Goal: Complete application form

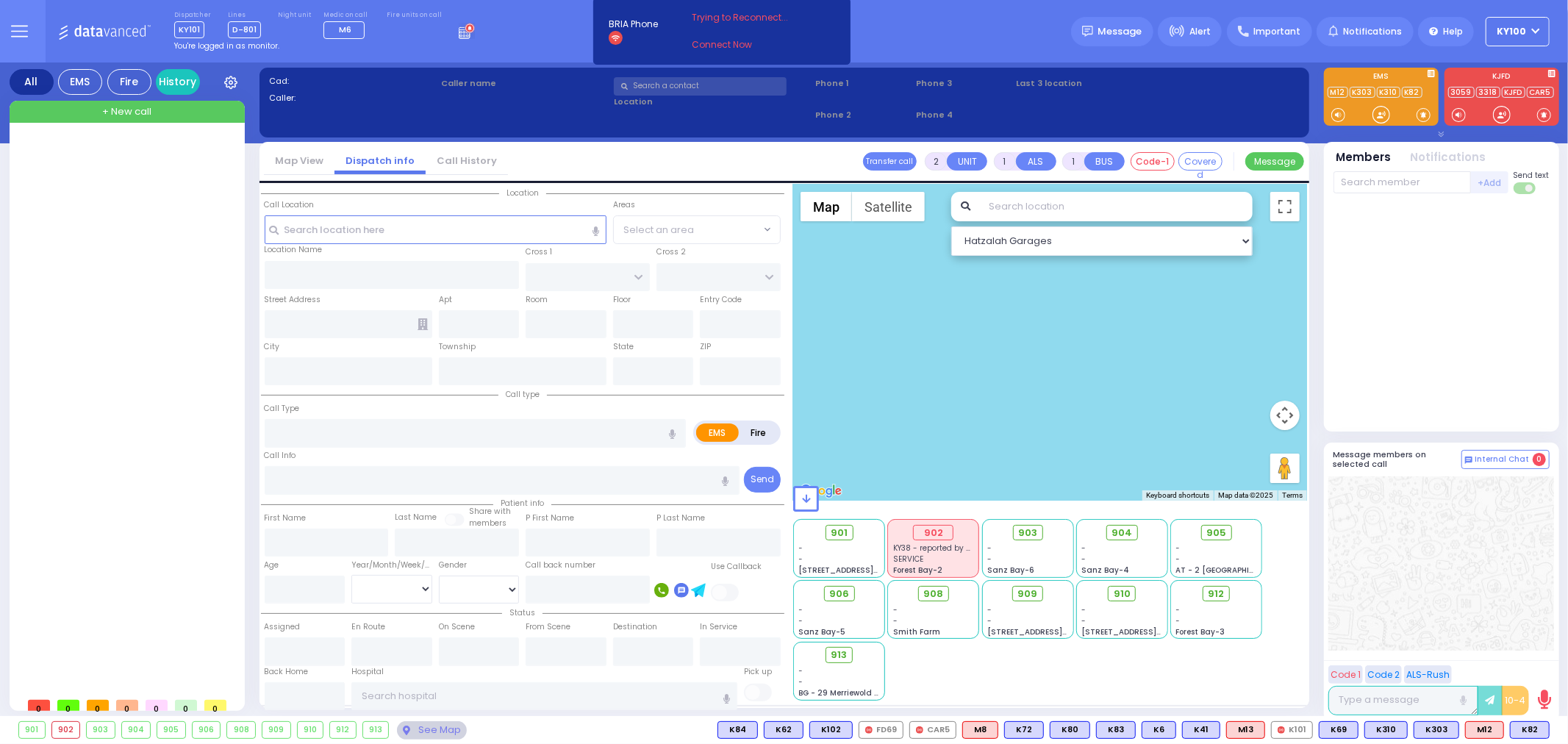
select select
radio input "true"
select select
type input "13:08"
type input "Mountain Road"
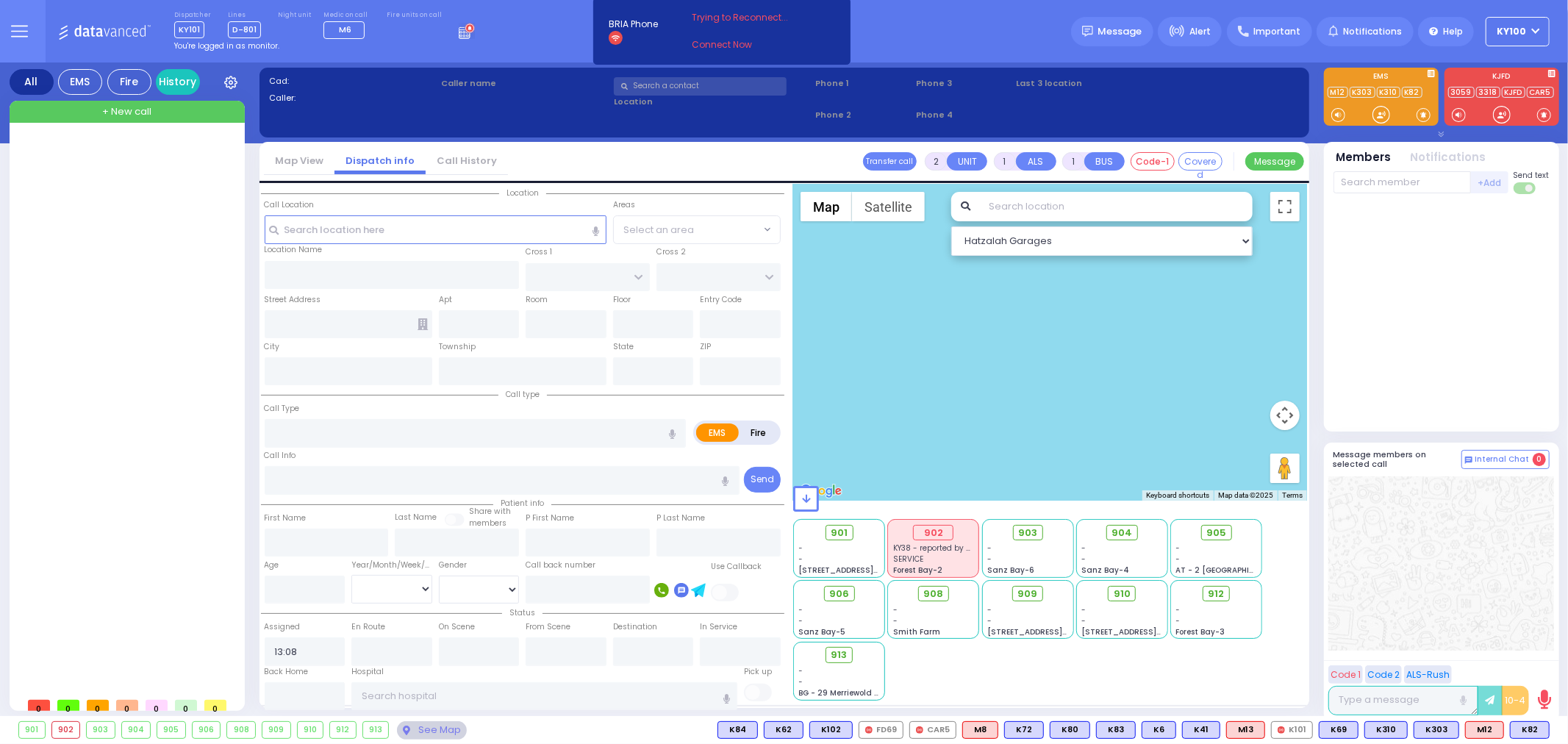
type input "KARLIN BLVD"
type input "FOREST RD"
type input "Mountain & Karlin"
type input "Kiryas Joel"
type input "New York"
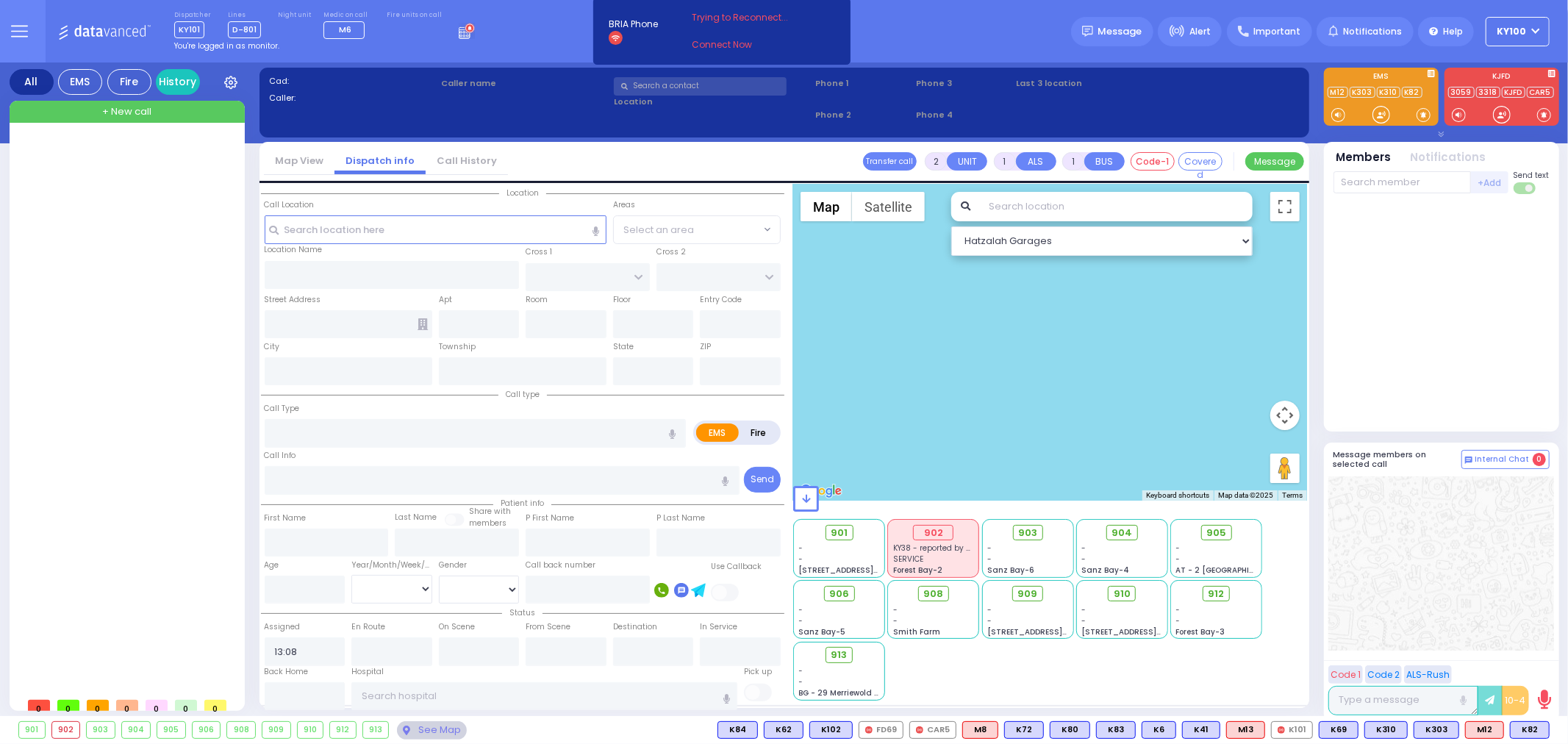
type input "10950"
select select "SECTION 5"
select select "Hatzalah Garages"
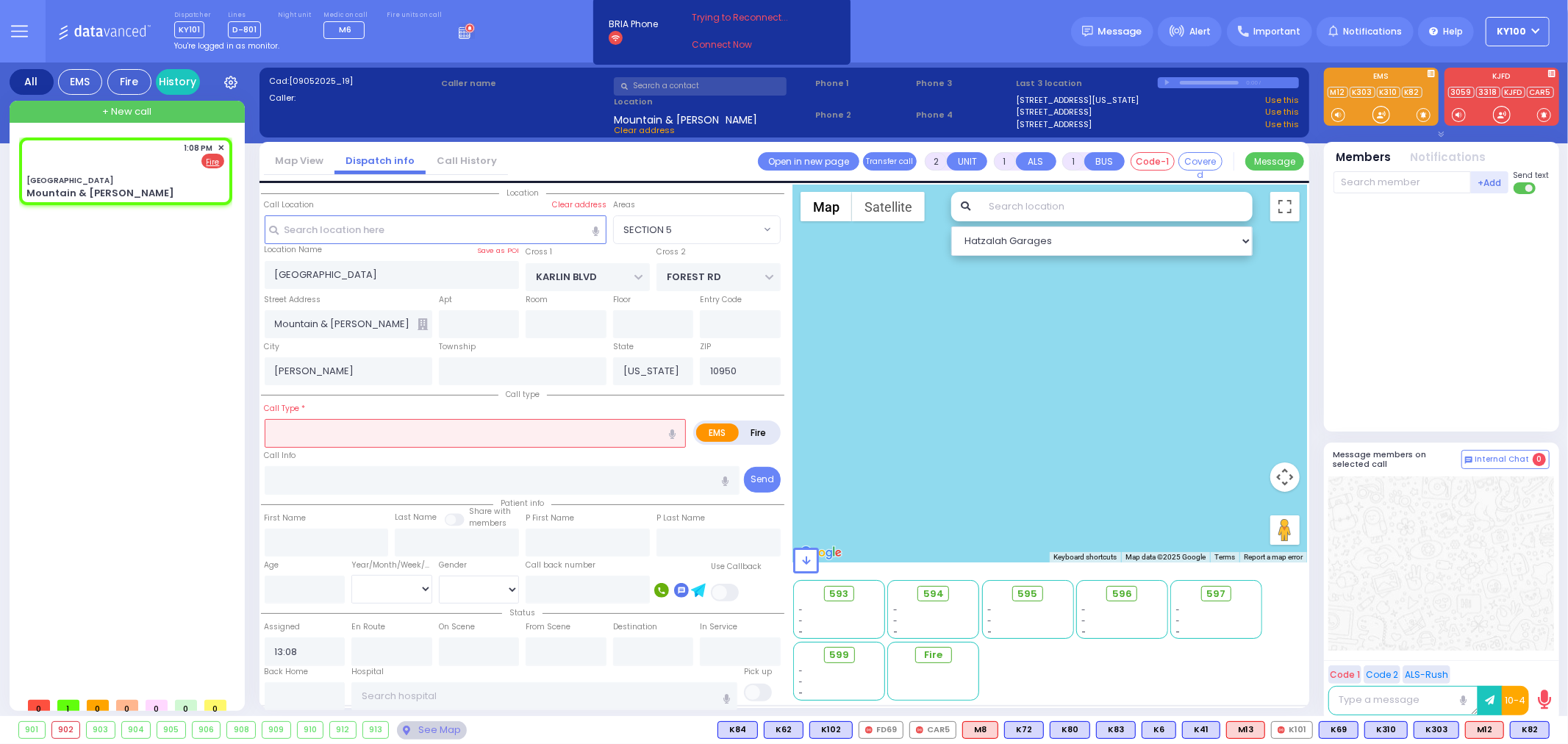
select select
type input "mva"
radio input "false"
radio input "true"
select select
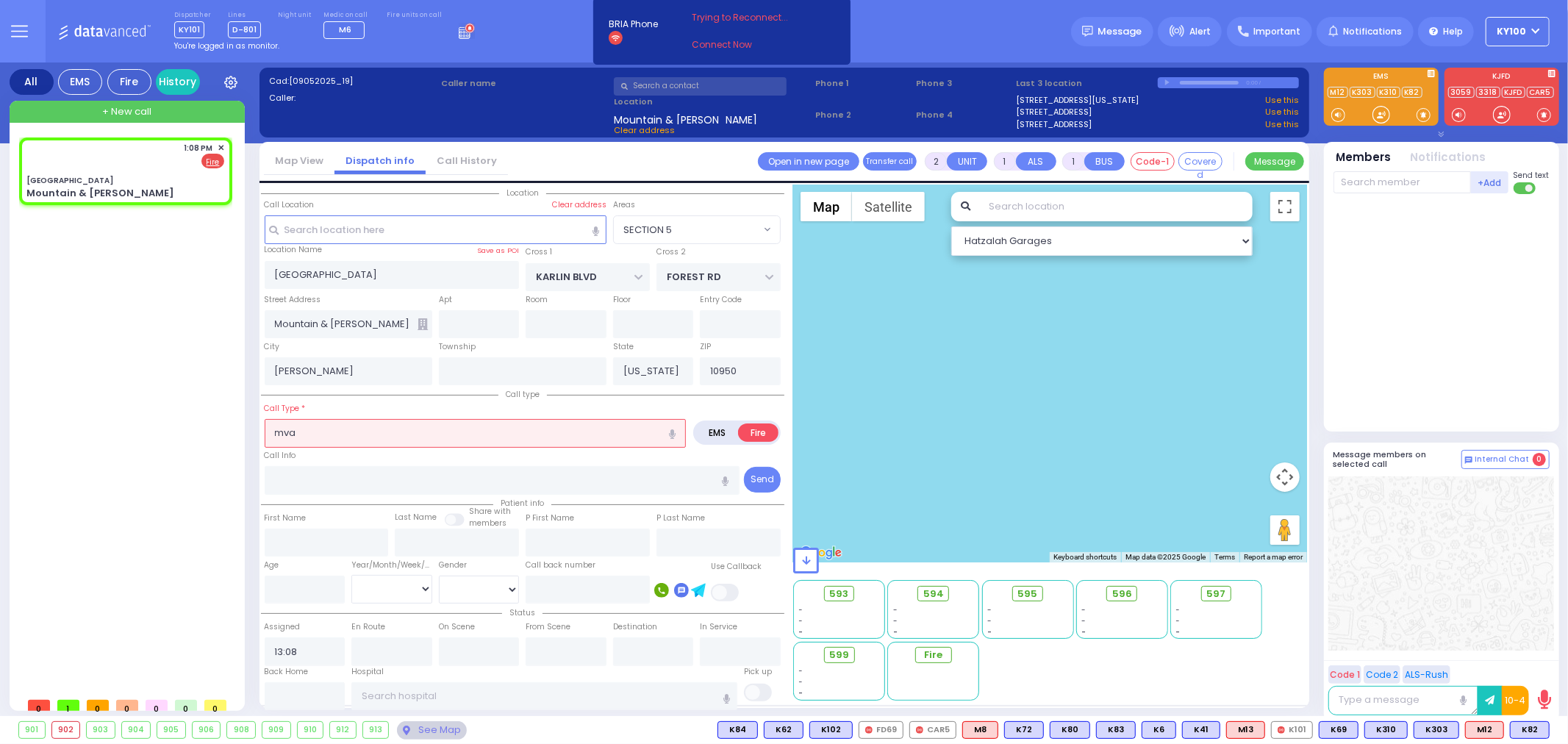
type input "MVA"
radio input "true"
select select
radio input "true"
select select
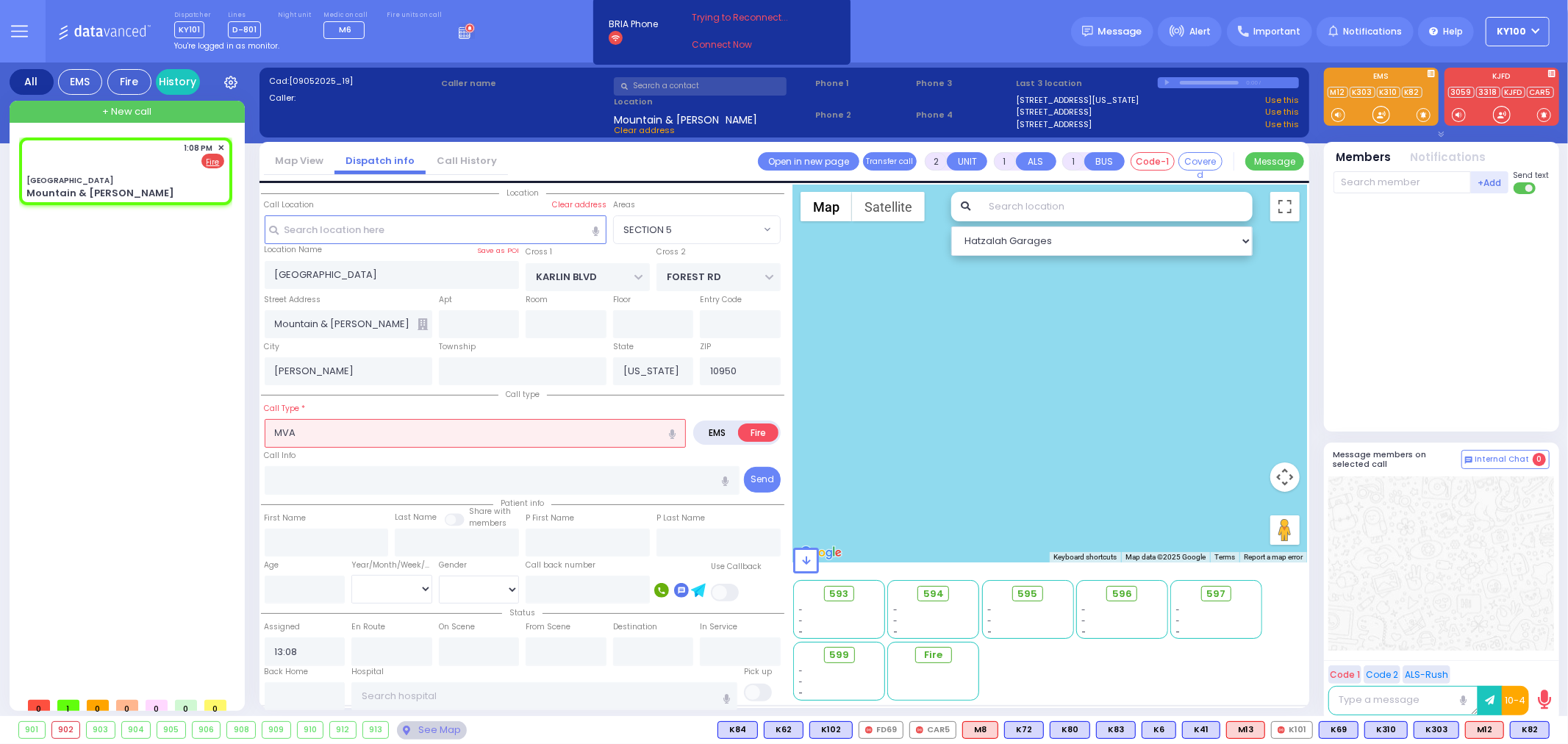
type input "13:09"
radio input "true"
select select
radio input "true"
select select
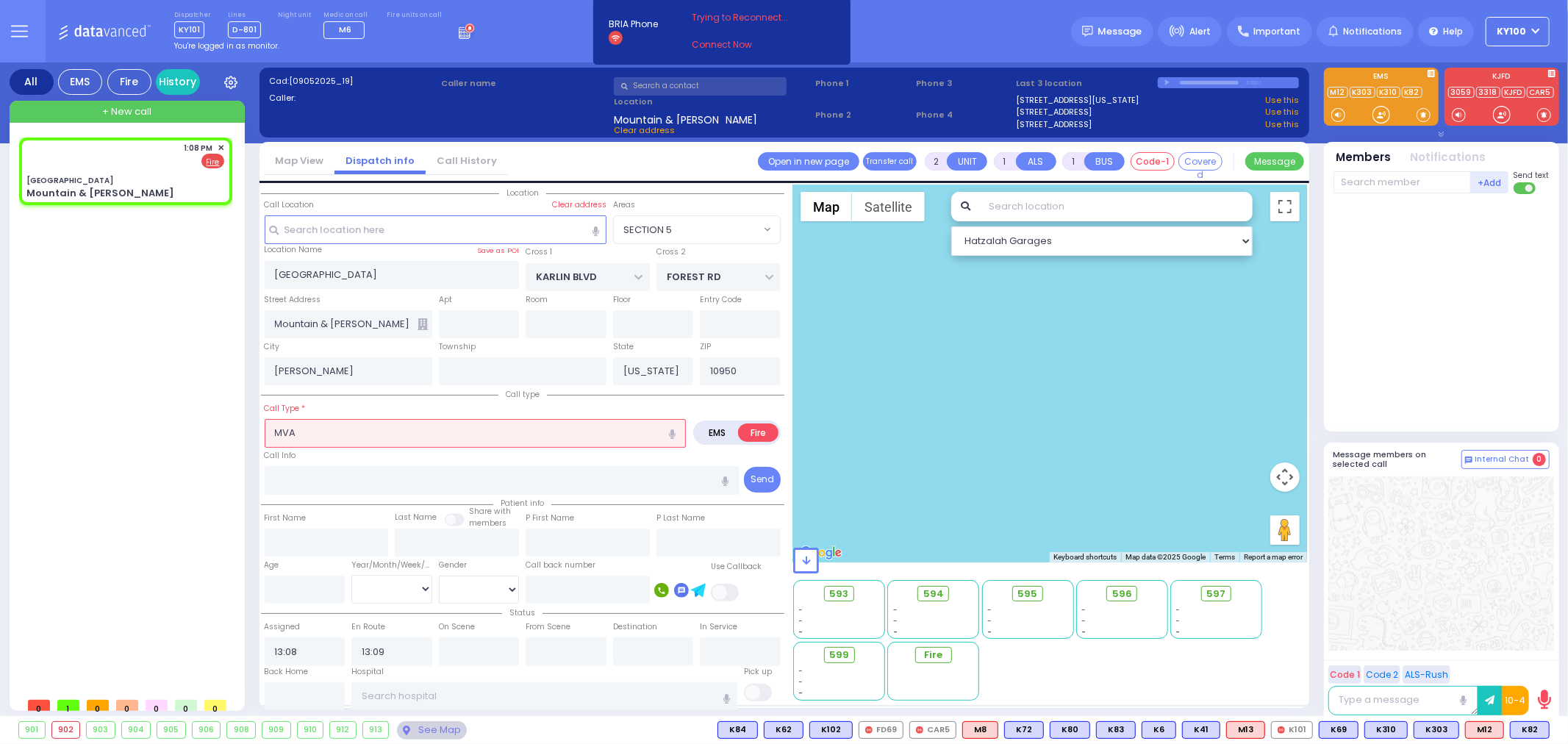
select select "SECTION 5"
select select "Hatzalah Garages"
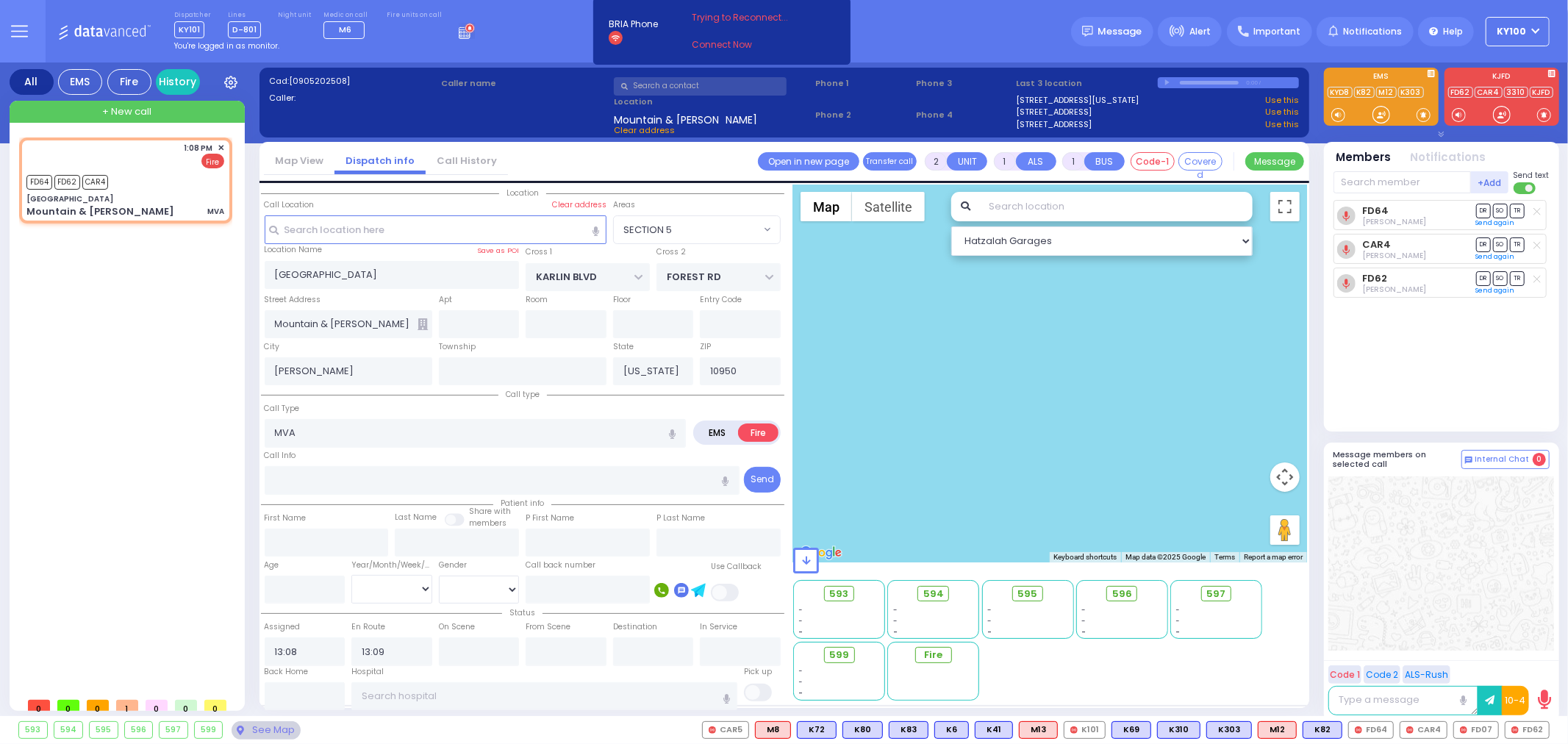
select select
radio input "true"
select select
radio input "true"
select select
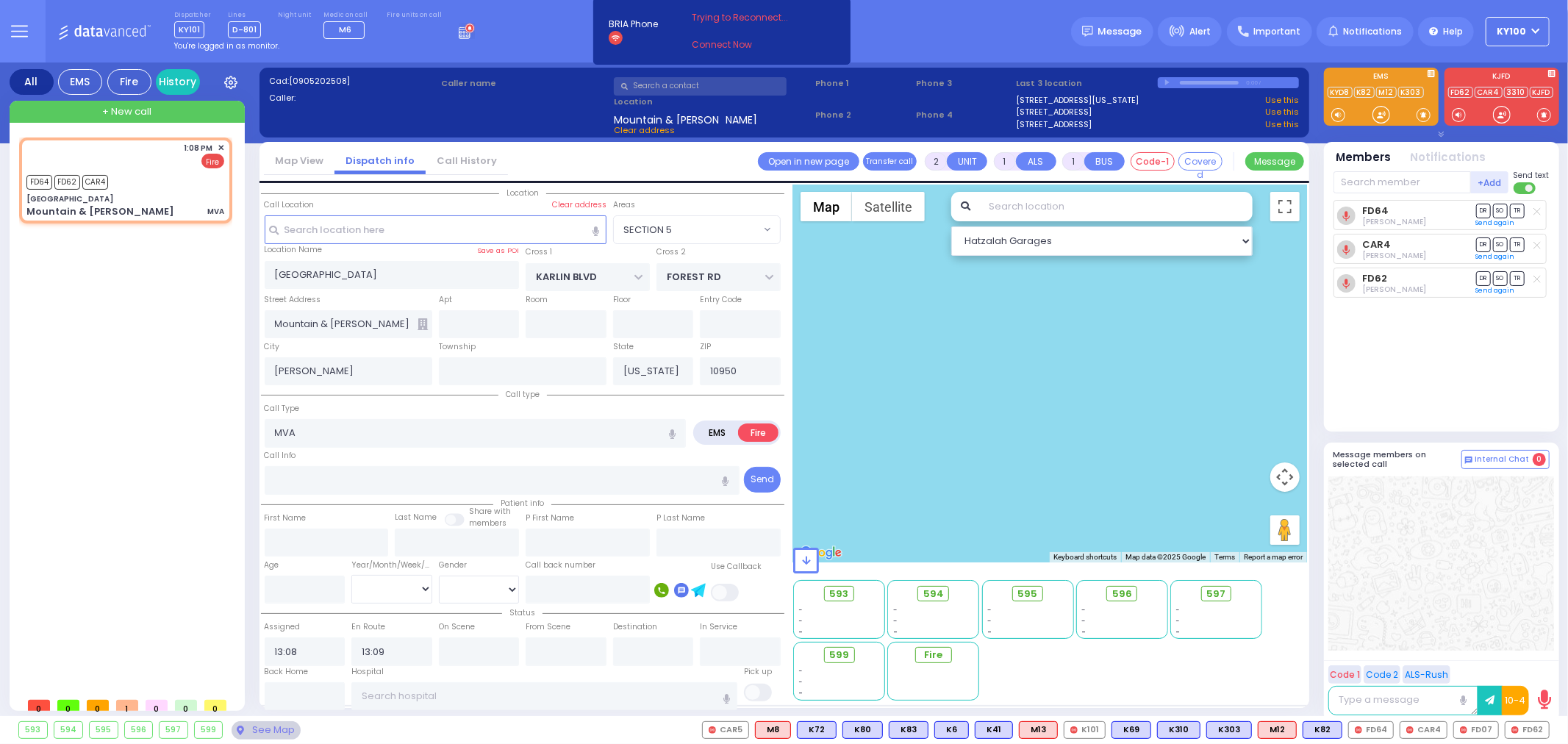
select select "SECTION 5"
select select "Hatzalah Garages"
